Goal: Transaction & Acquisition: Purchase product/service

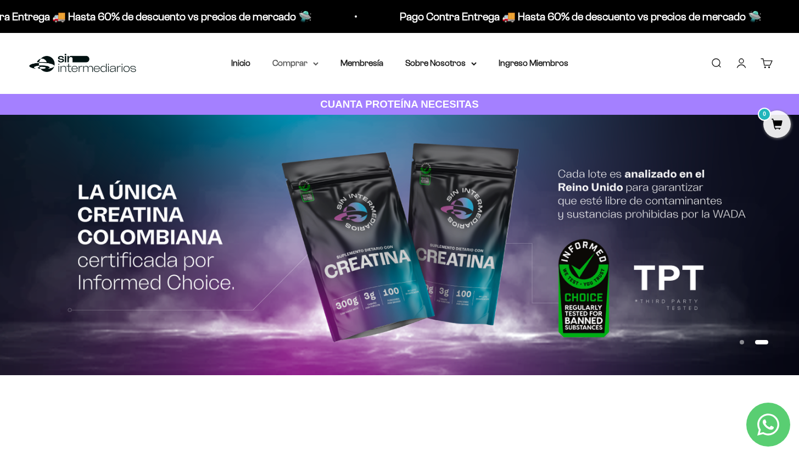
click at [289, 68] on summary "Comprar" at bounding box center [295, 63] width 46 height 14
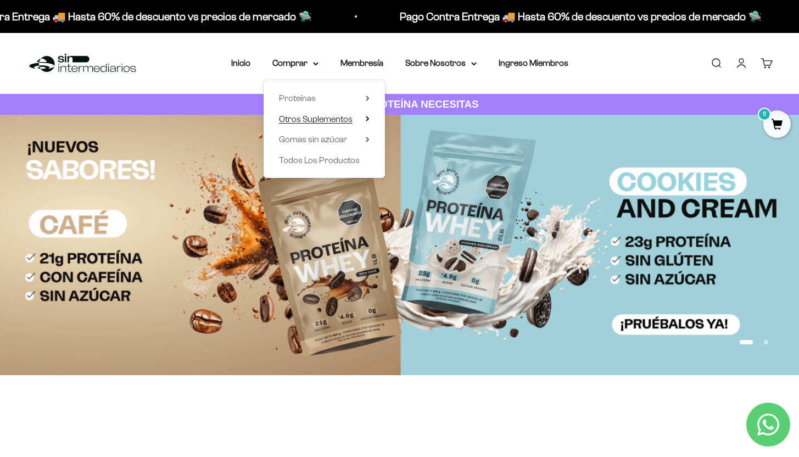
click at [315, 125] on span "Otros Suplementos" at bounding box center [316, 119] width 74 height 14
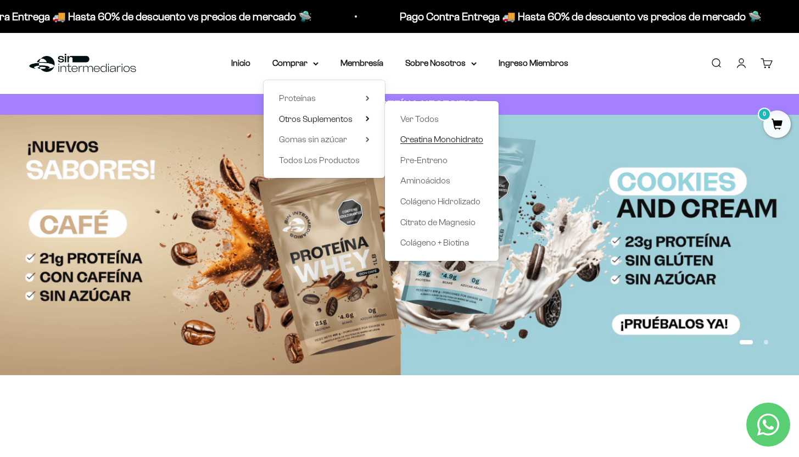
click at [428, 138] on span "Creatina Monohidrato" at bounding box center [441, 139] width 83 height 9
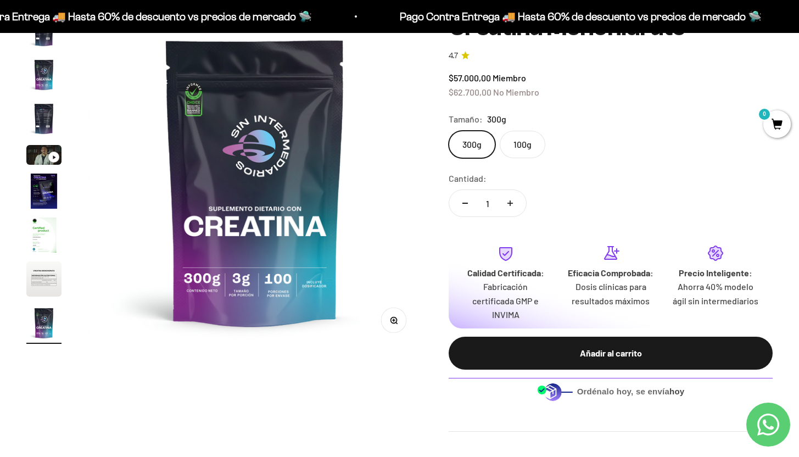
scroll to position [100, 0]
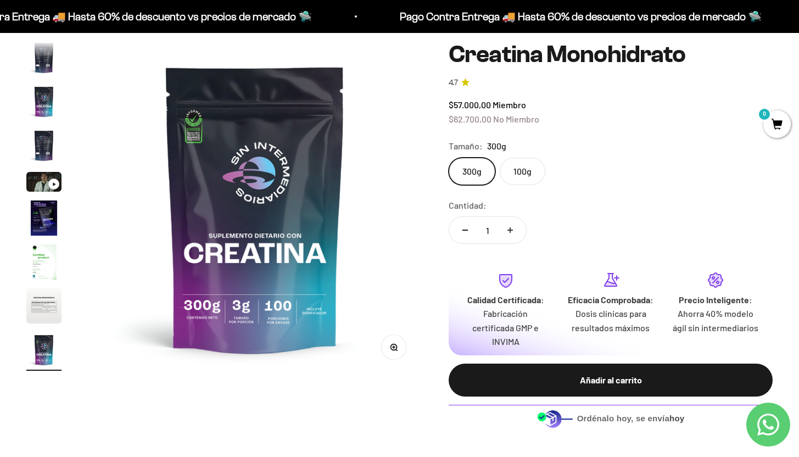
click at [516, 231] on button "Aumentar cantidad" at bounding box center [510, 230] width 32 height 26
type input "2"
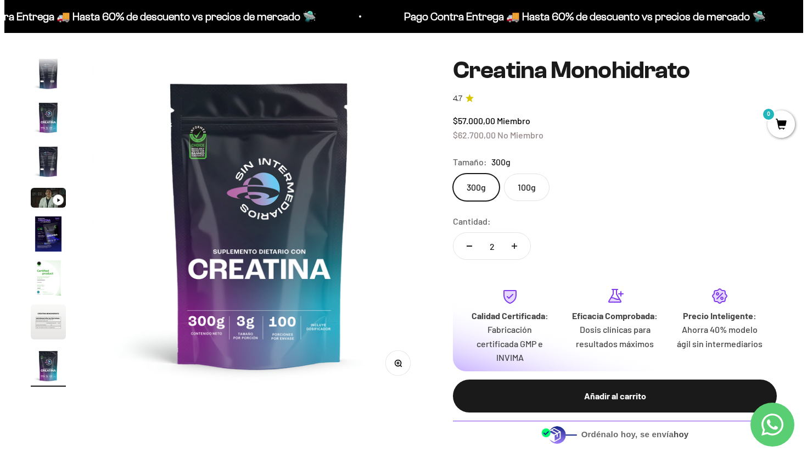
scroll to position [60, 0]
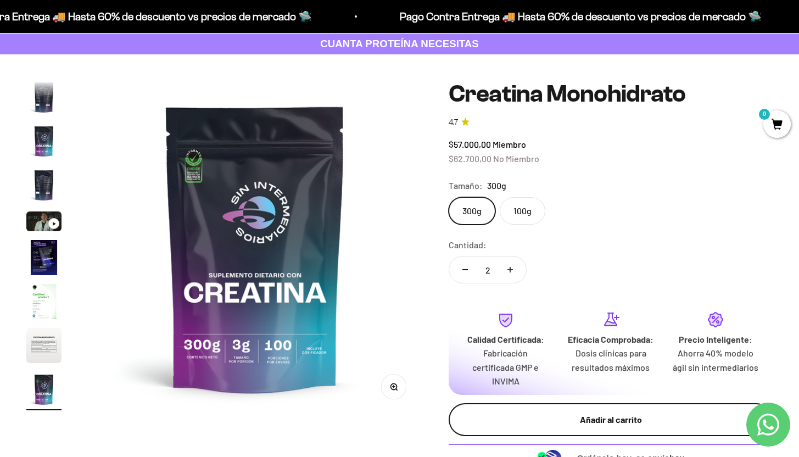
click at [576, 415] on div "Añadir al carrito" at bounding box center [611, 419] width 280 height 14
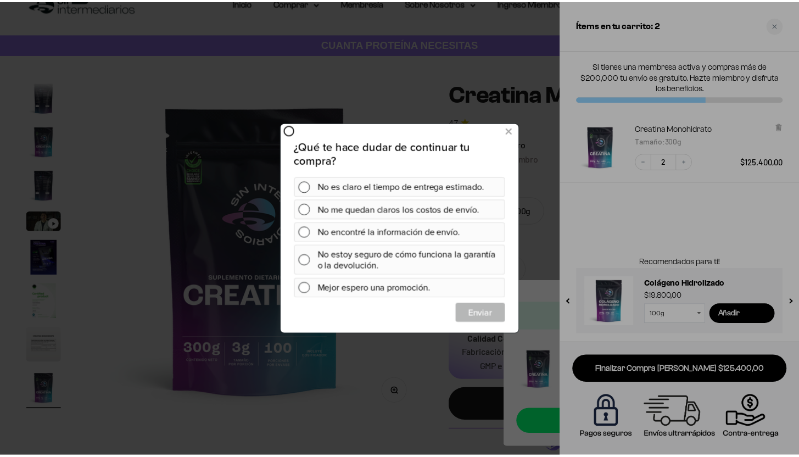
scroll to position [0, 0]
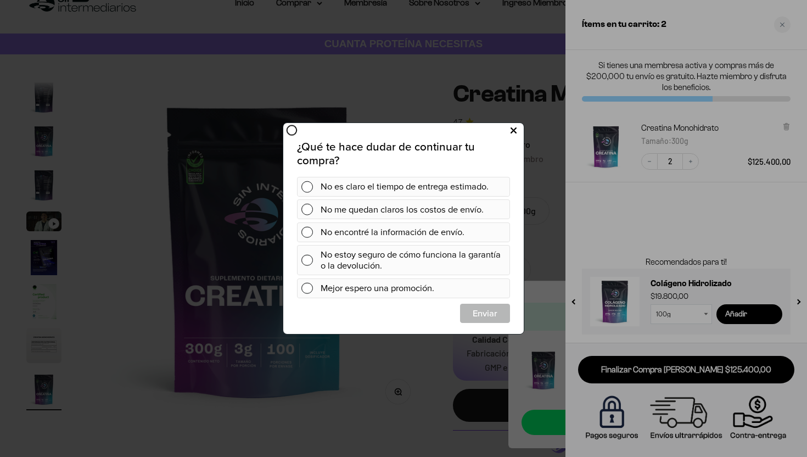
click at [513, 132] on icon at bounding box center [514, 131] width 6 height 15
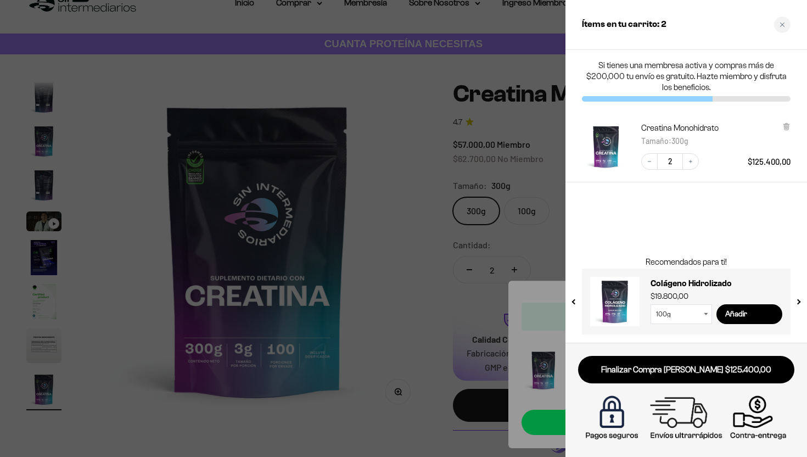
click at [431, 148] on div at bounding box center [403, 228] width 807 height 457
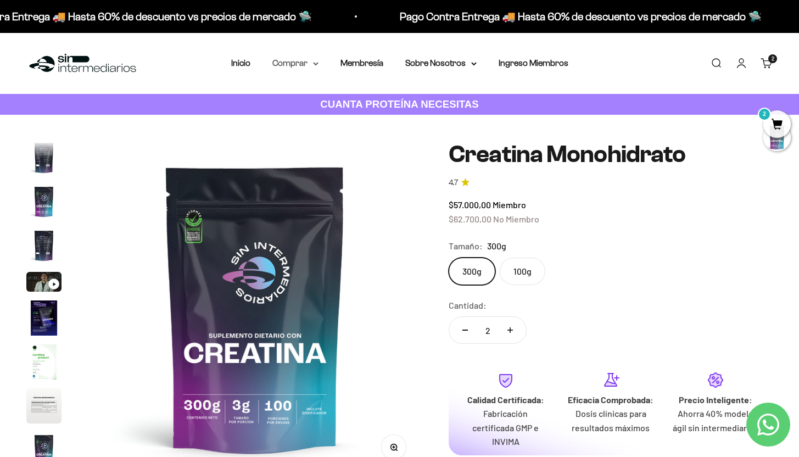
click at [288, 63] on summary "Comprar" at bounding box center [295, 63] width 46 height 14
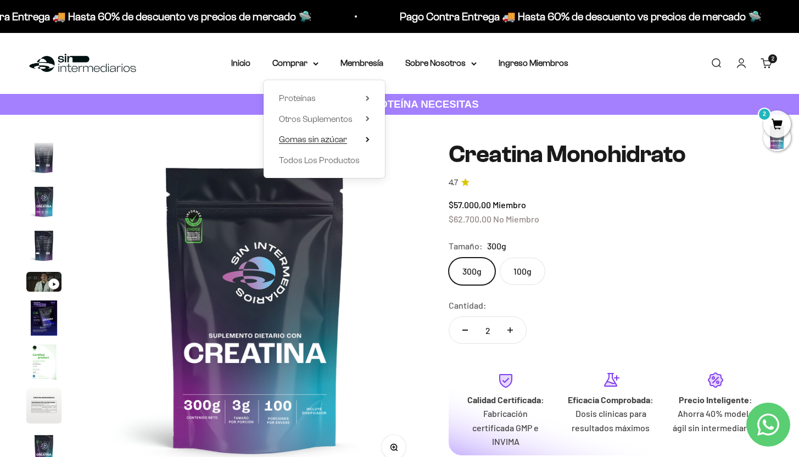
click at [328, 141] on span "Gomas sin azúcar" at bounding box center [313, 139] width 68 height 9
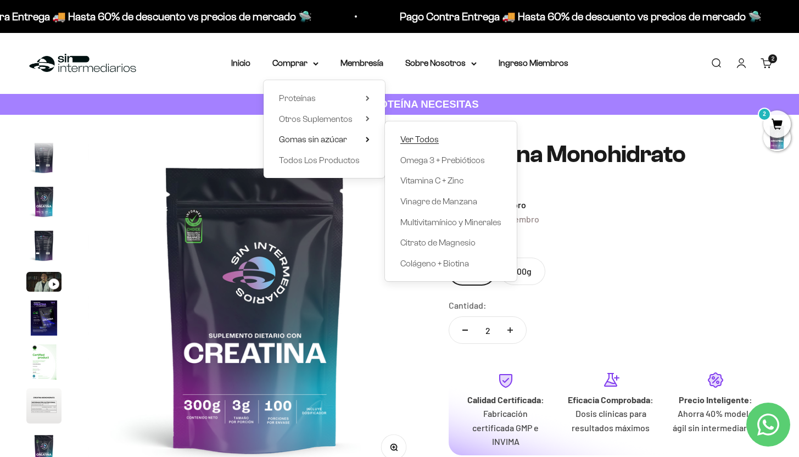
click at [417, 139] on span "Ver Todos" at bounding box center [419, 139] width 38 height 9
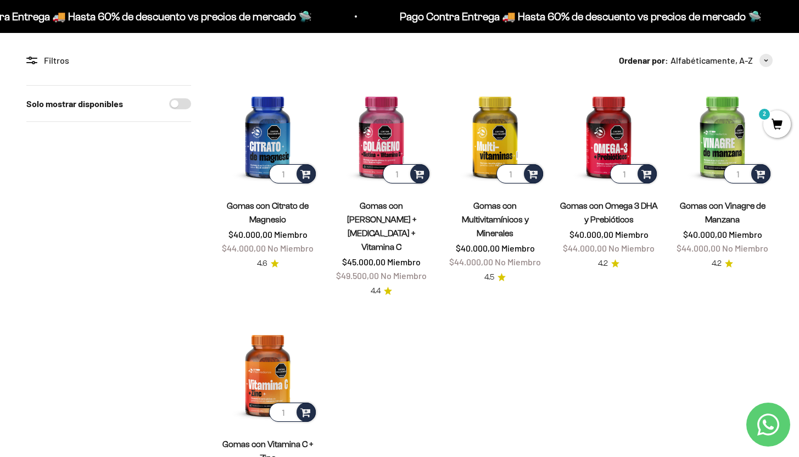
scroll to position [86, 0]
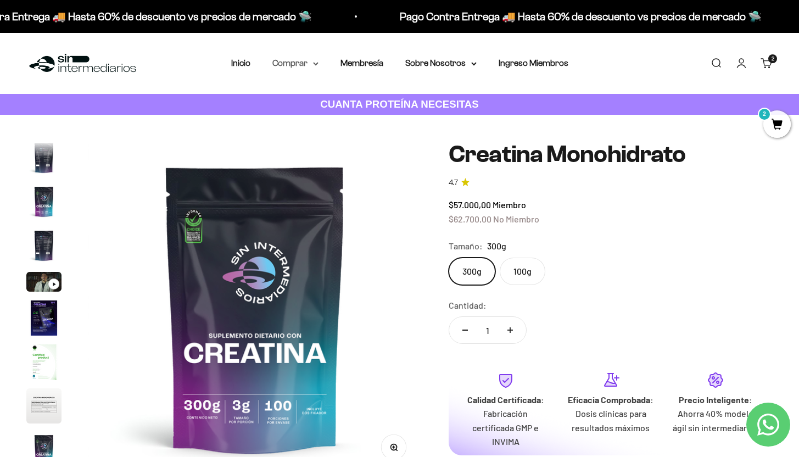
click at [301, 63] on summary "Comprar" at bounding box center [295, 63] width 46 height 14
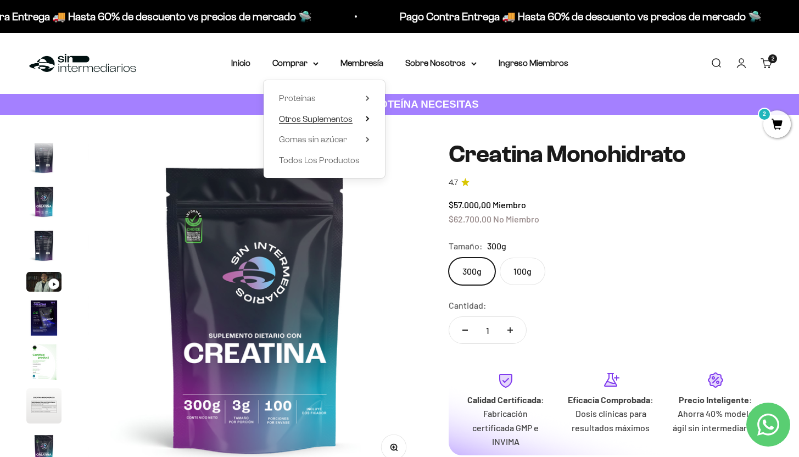
click at [334, 121] on span "Otros Suplementos" at bounding box center [316, 118] width 74 height 9
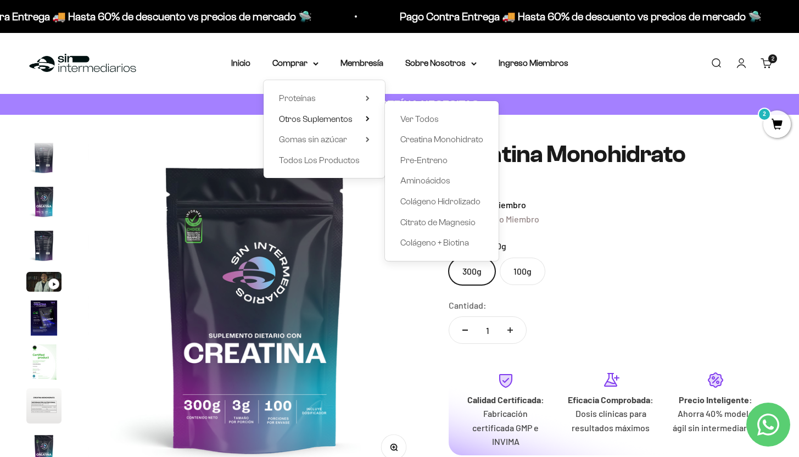
click at [645, 63] on div "Menú Buscar Inicio Comprar Proteínas Ver Todos Whey Iso Vegan Pancakes Pre-Entr…" at bounding box center [399, 63] width 799 height 61
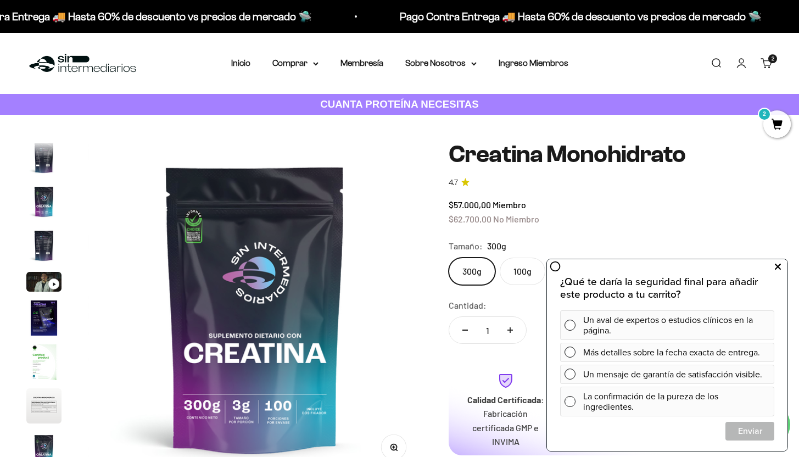
click at [780, 267] on icon at bounding box center [778, 267] width 6 height 14
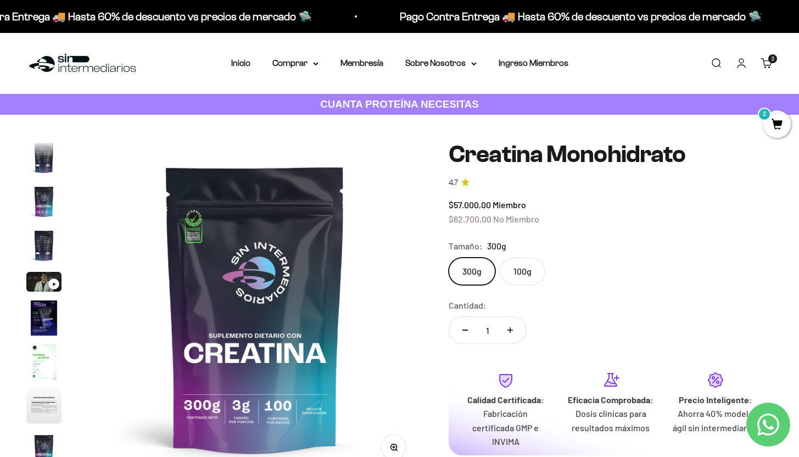
click at [766, 64] on link "Carrito 2 artículos 2" at bounding box center [766, 63] width 12 height 12
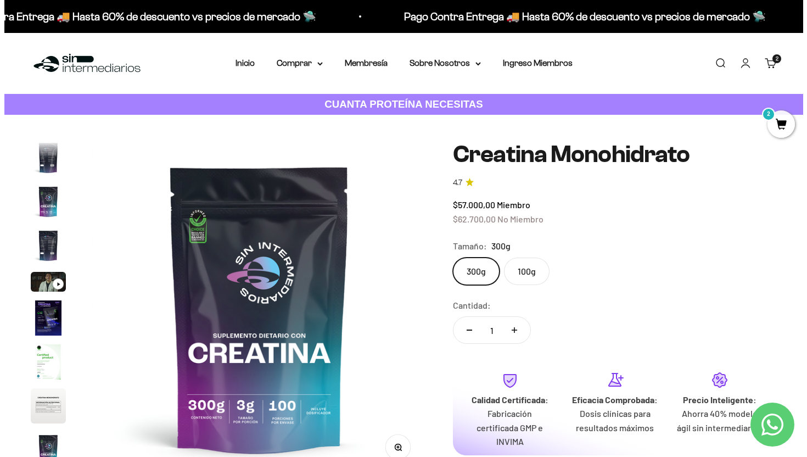
scroll to position [0, 2817]
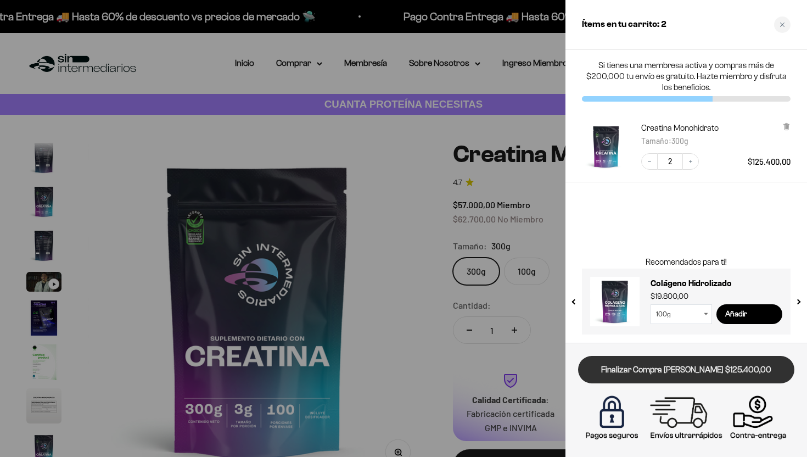
click at [661, 366] on link "Finalizar Compra [PERSON_NAME] $125.400,00" at bounding box center [686, 370] width 216 height 28
